Goal: Information Seeking & Learning: Learn about a topic

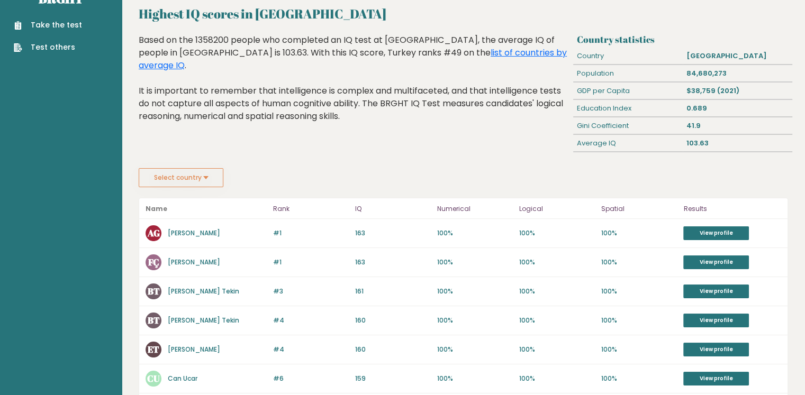
scroll to position [11, 0]
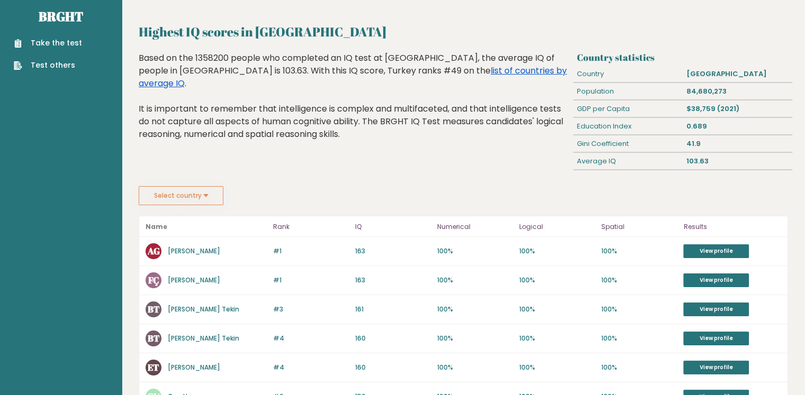
click at [372, 71] on link "list of countries by average IQ" at bounding box center [353, 77] width 428 height 25
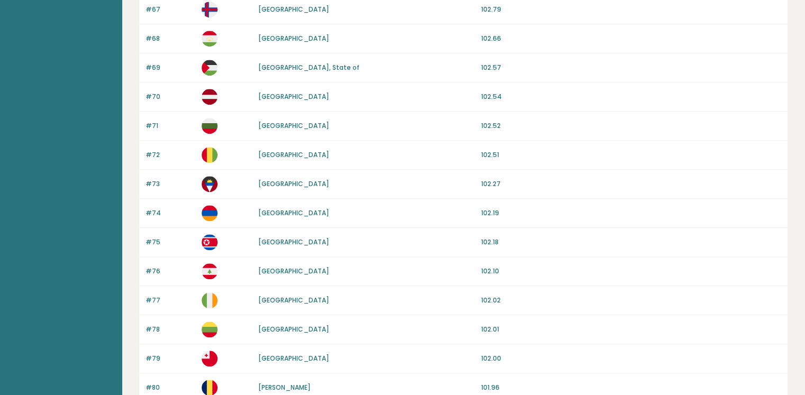
scroll to position [959, 0]
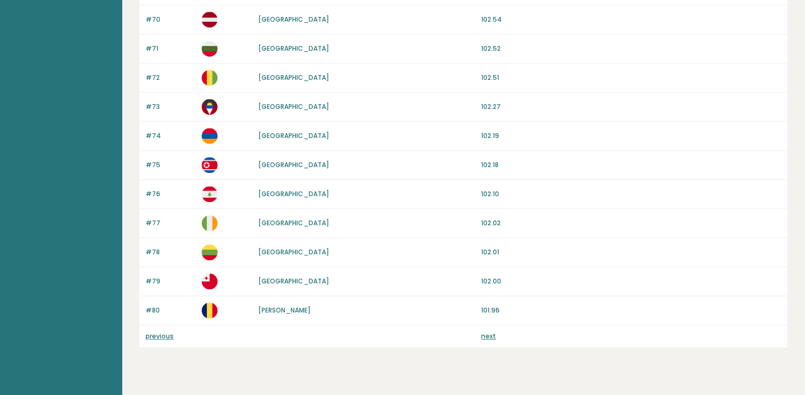
click at [148, 332] on link "previous" at bounding box center [160, 336] width 28 height 9
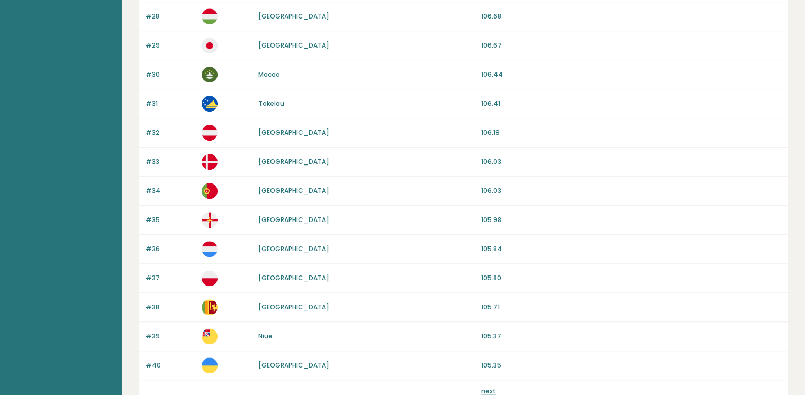
scroll to position [974, 0]
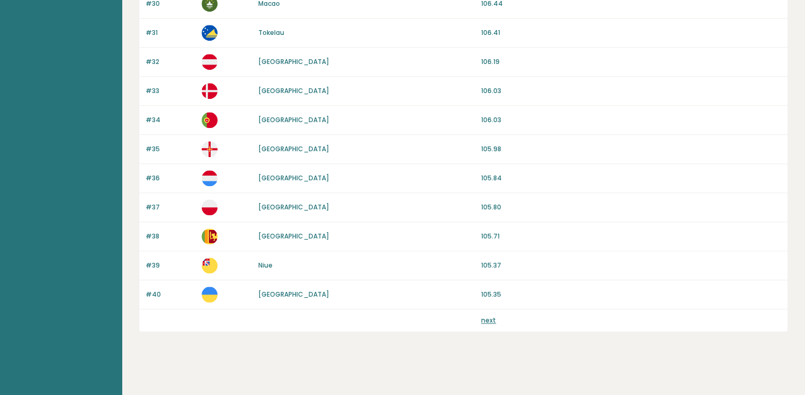
click at [490, 316] on link "next" at bounding box center [488, 320] width 15 height 9
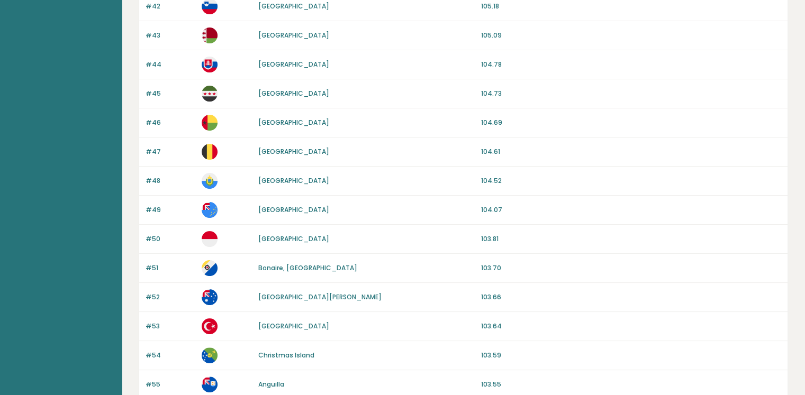
scroll to position [129, 0]
